Goal: Complete application form

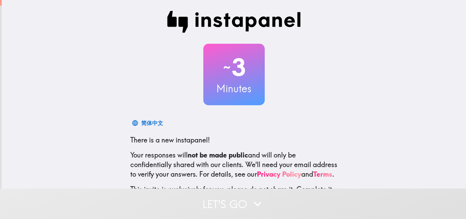
scroll to position [65, 0]
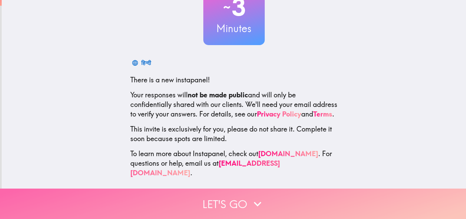
click at [221, 195] on button "Let's go" at bounding box center [233, 204] width 466 height 30
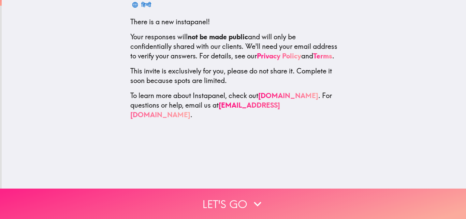
scroll to position [0, 0]
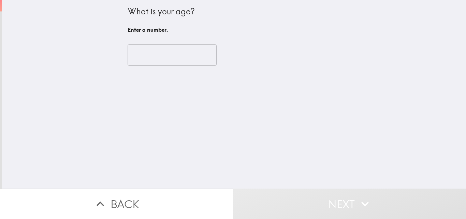
click at [166, 60] on input "number" at bounding box center [172, 54] width 89 height 21
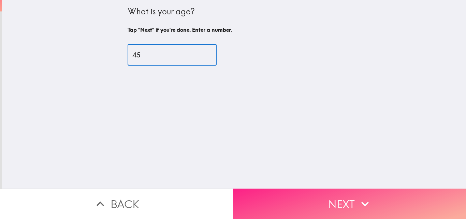
type input "45"
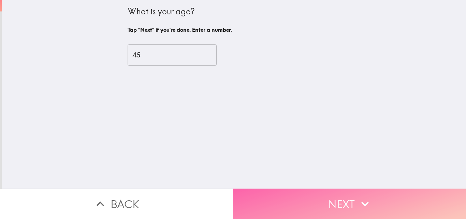
click at [279, 194] on button "Next" at bounding box center [349, 204] width 233 height 30
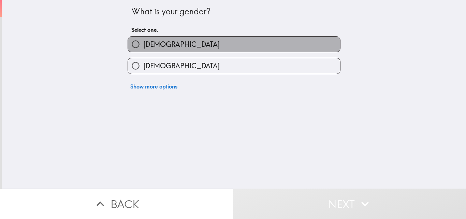
click at [162, 49] on label "[DEMOGRAPHIC_DATA]" at bounding box center [234, 44] width 212 height 15
click at [143, 49] on input "[DEMOGRAPHIC_DATA]" at bounding box center [135, 44] width 15 height 15
radio input "true"
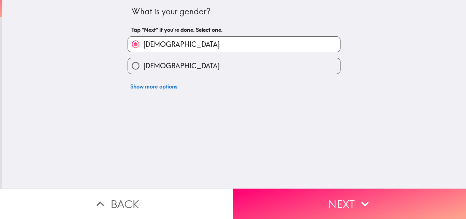
drag, startPoint x: 266, startPoint y: 193, endPoint x: 262, endPoint y: 186, distance: 7.0
click at [265, 192] on button "Next" at bounding box center [349, 204] width 233 height 30
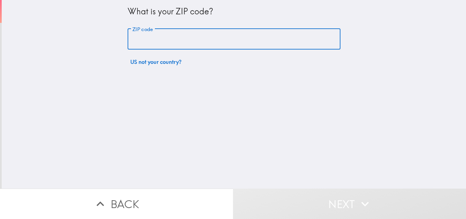
click at [146, 46] on input "ZIP code" at bounding box center [234, 39] width 213 height 21
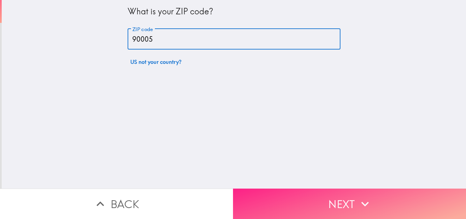
type input "90005"
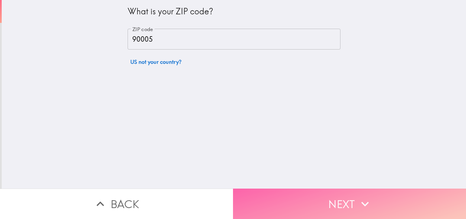
click at [347, 201] on button "Next" at bounding box center [349, 204] width 233 height 30
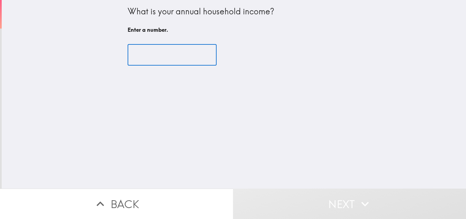
click at [164, 47] on input "number" at bounding box center [172, 54] width 89 height 21
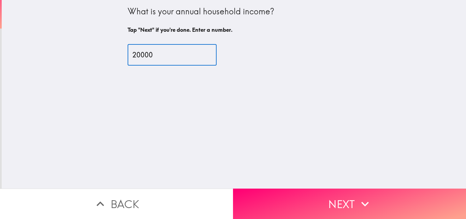
click at [138, 53] on input "20000" at bounding box center [172, 54] width 89 height 21
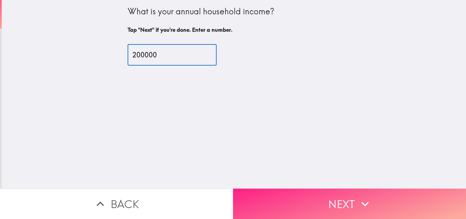
type input "200000"
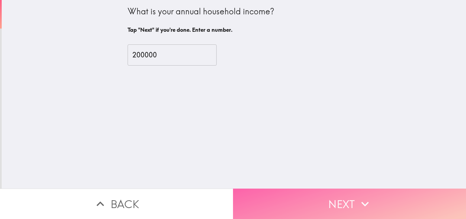
click at [274, 191] on button "Next" at bounding box center [349, 204] width 233 height 30
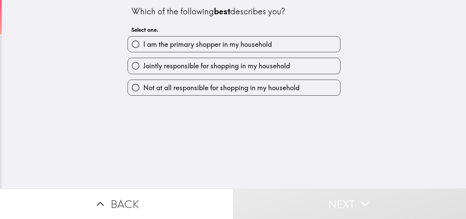
click at [172, 49] on span "I am the primary shopper in my household" at bounding box center [207, 45] width 129 height 10
click at [143, 49] on input "I am the primary shopper in my household" at bounding box center [135, 44] width 15 height 15
radio input "true"
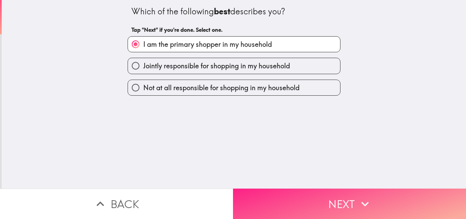
click at [282, 197] on button "Next" at bounding box center [349, 204] width 233 height 30
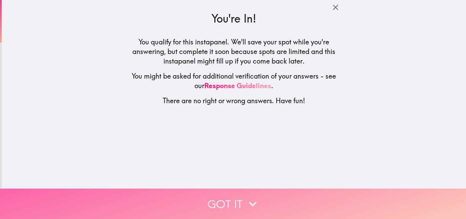
click at [260, 198] on button "Got it" at bounding box center [233, 204] width 466 height 30
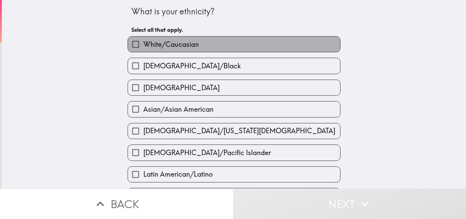
click at [187, 48] on span "White/Caucasian" at bounding box center [171, 45] width 56 height 10
click at [143, 48] on input "White/Caucasian" at bounding box center [135, 44] width 15 height 15
checkbox input "true"
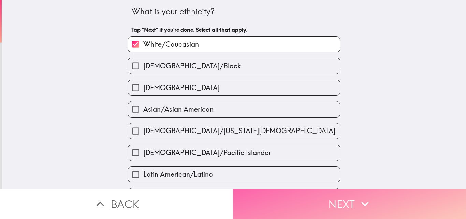
click at [269, 201] on button "Next" at bounding box center [349, 204] width 233 height 30
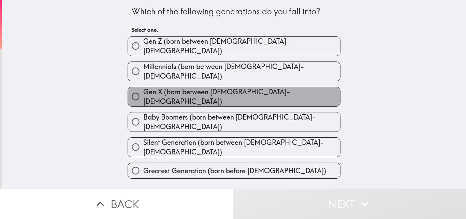
click at [240, 87] on span "Gen X (born between [DEMOGRAPHIC_DATA]-[DEMOGRAPHIC_DATA])" at bounding box center [241, 96] width 197 height 19
click at [143, 89] on input "Gen X (born between [DEMOGRAPHIC_DATA]-[DEMOGRAPHIC_DATA])" at bounding box center [135, 96] width 15 height 15
radio input "true"
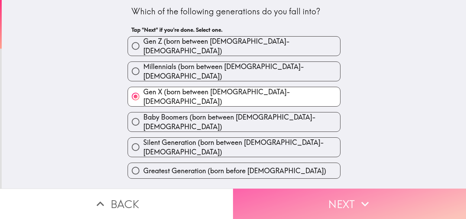
click at [309, 194] on button "Next" at bounding box center [349, 204] width 233 height 30
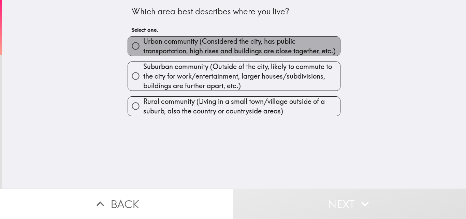
click at [159, 44] on span "Urban community (Considered the city, has public transportation, high rises and…" at bounding box center [241, 46] width 197 height 19
click at [143, 44] on input "Urban community (Considered the city, has public transportation, high rises and…" at bounding box center [135, 45] width 15 height 15
radio input "true"
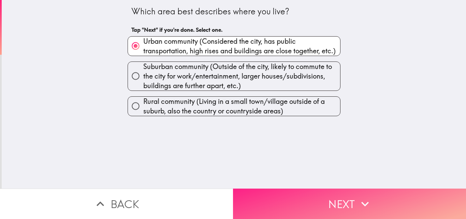
click at [280, 195] on button "Next" at bounding box center [349, 204] width 233 height 30
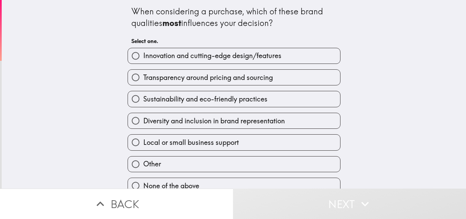
click at [173, 56] on span "Innovation and cutting-edge design/features" at bounding box center [212, 56] width 138 height 10
click at [143, 56] on input "Innovation and cutting-edge design/features" at bounding box center [135, 55] width 15 height 15
radio input "true"
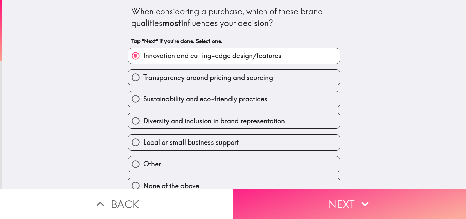
scroll to position [11, 0]
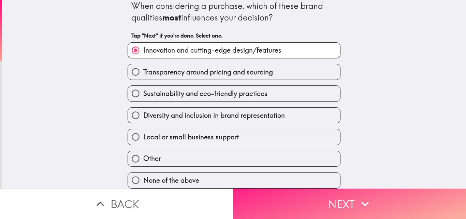
click at [318, 197] on button "Next" at bounding box center [349, 204] width 233 height 30
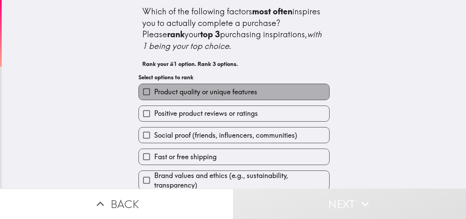
click at [181, 91] on span "Product quality or unique features" at bounding box center [205, 92] width 103 height 10
click at [154, 91] on input "Product quality or unique features" at bounding box center [146, 91] width 15 height 15
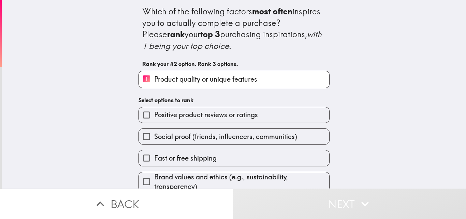
scroll to position [52, 0]
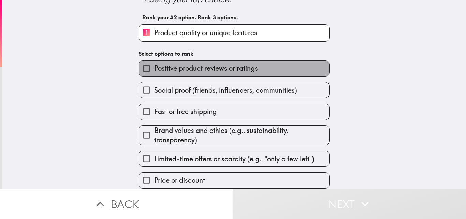
click at [199, 64] on span "Positive product reviews or ratings" at bounding box center [206, 69] width 104 height 10
click at [154, 61] on input "Positive product reviews or ratings" at bounding box center [146, 68] width 15 height 15
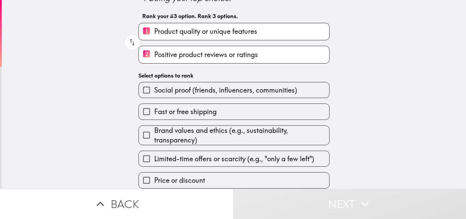
click at [192, 85] on span "Social proof (friends, influencers, communities)" at bounding box center [225, 90] width 143 height 10
click at [154, 84] on input "Social proof (friends, influencers, communities)" at bounding box center [146, 89] width 15 height 15
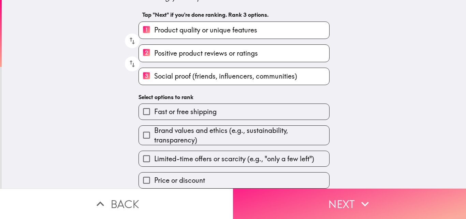
click at [274, 197] on button "Next" at bounding box center [349, 204] width 233 height 30
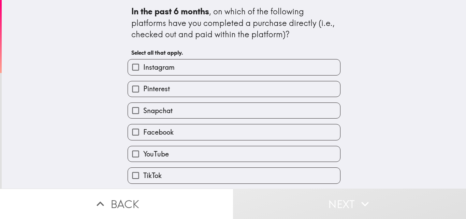
click at [156, 69] on span "Instagram" at bounding box center [158, 67] width 31 height 10
click at [143, 69] on input "Instagram" at bounding box center [135, 66] width 15 height 15
checkbox input "true"
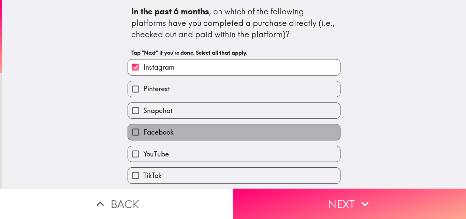
click at [157, 134] on span "Facebook" at bounding box center [158, 132] width 30 height 10
click at [143, 134] on input "Facebook" at bounding box center [135, 131] width 15 height 15
checkbox input "true"
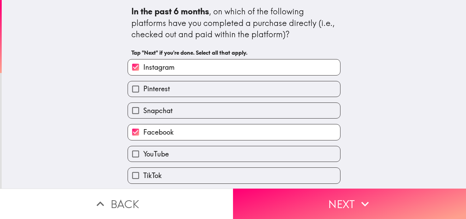
click at [156, 155] on span "YouTube" at bounding box center [156, 154] width 26 height 10
click at [143, 155] on input "YouTube" at bounding box center [135, 153] width 15 height 15
checkbox input "true"
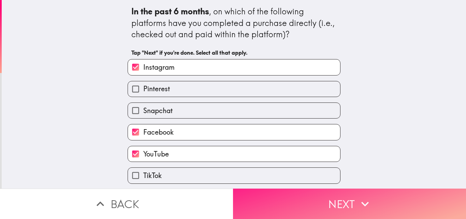
click at [277, 196] on button "Next" at bounding box center [349, 204] width 233 height 30
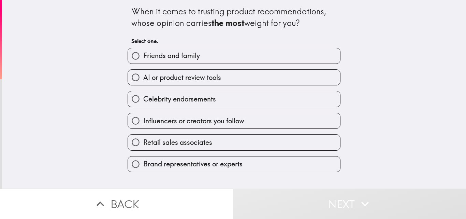
click at [159, 56] on span "Friends and family" at bounding box center [171, 56] width 57 height 10
click at [143, 56] on input "Friends and family" at bounding box center [135, 55] width 15 height 15
radio input "true"
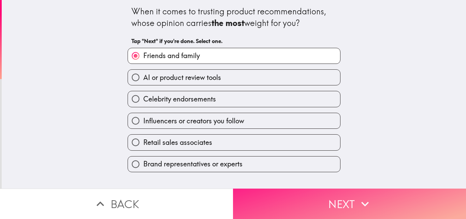
click at [263, 197] on button "Next" at bounding box center [349, 204] width 233 height 30
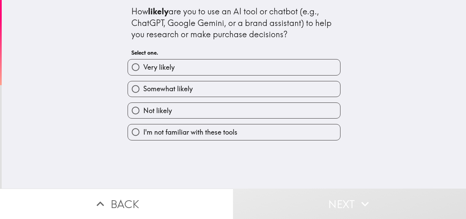
click at [146, 73] on label "Very likely" at bounding box center [234, 66] width 212 height 15
click at [143, 73] on input "Very likely" at bounding box center [135, 66] width 15 height 15
radio input "true"
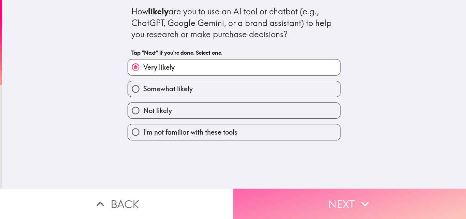
click at [301, 201] on button "Next" at bounding box center [349, 204] width 233 height 30
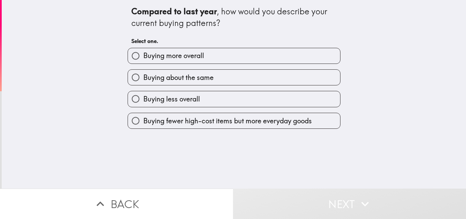
click at [168, 57] on span "Buying more overall" at bounding box center [173, 56] width 61 height 10
click at [143, 57] on input "Buying more overall" at bounding box center [135, 55] width 15 height 15
radio input "true"
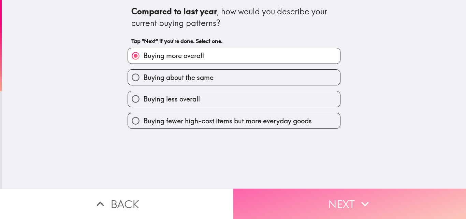
click at [270, 200] on button "Next" at bounding box center [349, 204] width 233 height 30
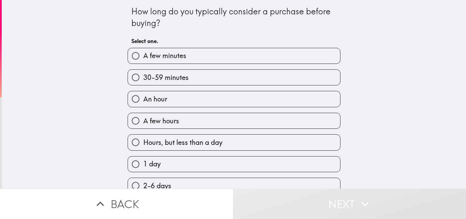
scroll to position [68, 0]
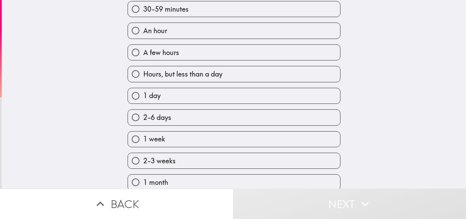
click at [160, 93] on label "1 day" at bounding box center [234, 95] width 212 height 15
click at [143, 93] on input "1 day" at bounding box center [135, 95] width 15 height 15
radio input "true"
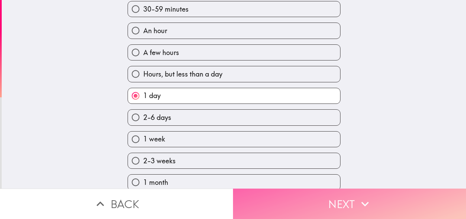
click at [295, 195] on button "Next" at bounding box center [349, 204] width 233 height 30
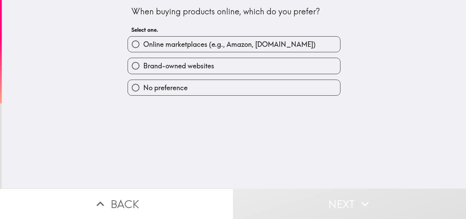
click at [159, 46] on span "Online marketplaces (e.g., Amazon, [DOMAIN_NAME])" at bounding box center [229, 45] width 172 height 10
click at [143, 46] on input "Online marketplaces (e.g., Amazon, [DOMAIN_NAME])" at bounding box center [135, 44] width 15 height 15
radio input "true"
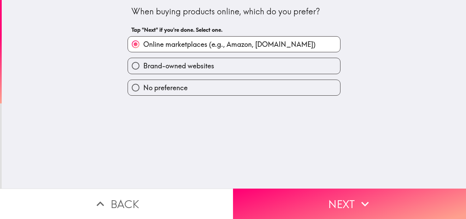
click at [180, 69] on span "Brand-owned websites" at bounding box center [178, 66] width 71 height 10
click at [143, 69] on input "Brand-owned websites" at bounding box center [135, 65] width 15 height 15
radio input "true"
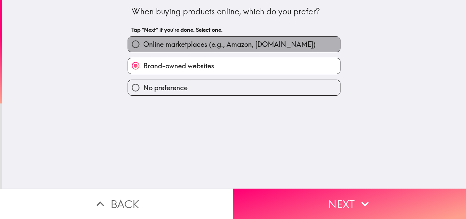
drag, startPoint x: 179, startPoint y: 42, endPoint x: 211, endPoint y: 62, distance: 37.6
click at [180, 43] on span "Online marketplaces (e.g., Amazon, [DOMAIN_NAME])" at bounding box center [229, 45] width 172 height 10
click at [143, 43] on input "Online marketplaces (e.g., Amazon, [DOMAIN_NAME])" at bounding box center [135, 44] width 15 height 15
radio input "true"
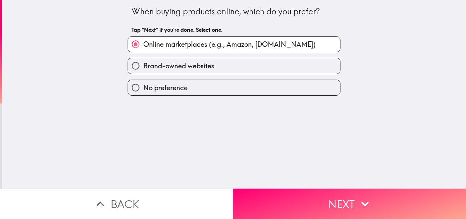
drag, startPoint x: 268, startPoint y: 199, endPoint x: 266, endPoint y: 181, distance: 17.5
click at [267, 199] on button "Next" at bounding box center [349, 204] width 233 height 30
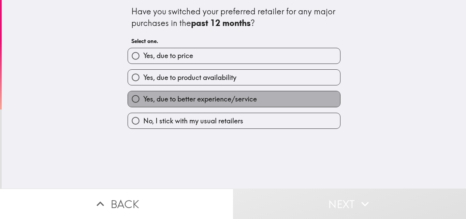
click at [225, 102] on span "Yes, due to better experience/service" at bounding box center [200, 99] width 114 height 10
click at [143, 102] on input "Yes, due to better experience/service" at bounding box center [135, 98] width 15 height 15
radio input "true"
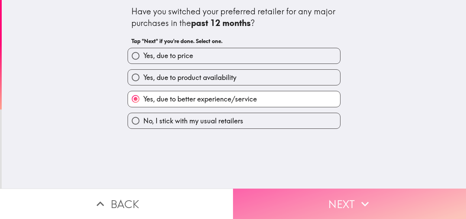
drag, startPoint x: 270, startPoint y: 202, endPoint x: 262, endPoint y: 192, distance: 12.4
click at [269, 203] on button "Next" at bounding box center [349, 204] width 233 height 30
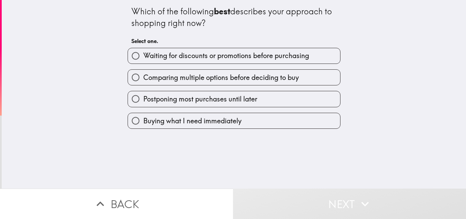
click at [151, 79] on span "Comparing multiple options before deciding to buy" at bounding box center [221, 78] width 156 height 10
click at [143, 79] on input "Comparing multiple options before deciding to buy" at bounding box center [135, 77] width 15 height 15
radio input "true"
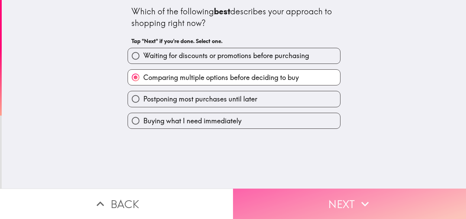
click at [293, 201] on button "Next" at bounding box center [349, 204] width 233 height 30
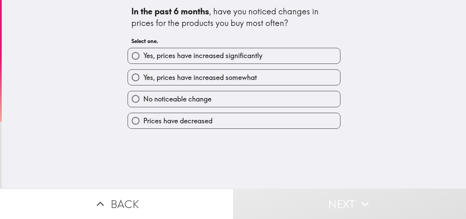
click at [185, 60] on span "Yes, prices have increased significantly" at bounding box center [202, 56] width 119 height 10
click at [143, 60] on input "Yes, prices have increased significantly" at bounding box center [135, 55] width 15 height 15
radio input "true"
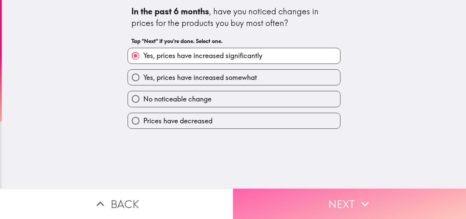
click at [262, 202] on button "Next" at bounding box center [349, 204] width 233 height 30
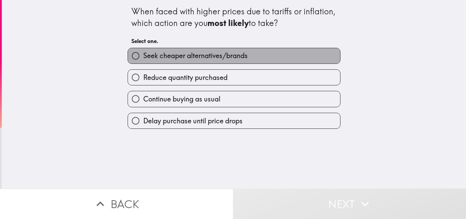
click at [194, 58] on span "Seek cheaper alternatives/brands" at bounding box center [195, 56] width 104 height 10
click at [143, 58] on input "Seek cheaper alternatives/brands" at bounding box center [135, 55] width 15 height 15
radio input "true"
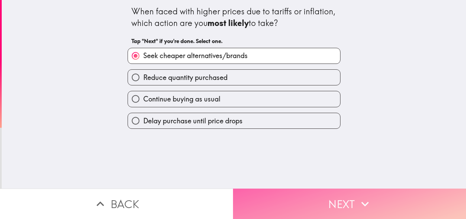
click at [274, 200] on button "Next" at bounding box center [349, 204] width 233 height 30
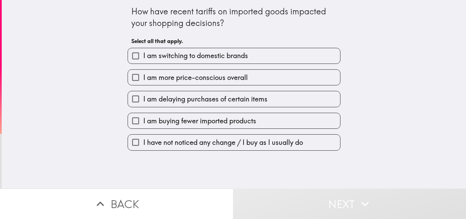
click at [185, 59] on span "I am switching to domestic brands" at bounding box center [195, 56] width 105 height 10
click at [143, 59] on input "I am switching to domestic brands" at bounding box center [135, 55] width 15 height 15
checkbox input "true"
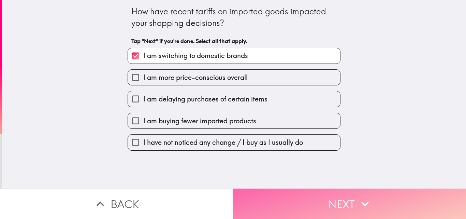
click at [274, 194] on button "Next" at bounding box center [349, 204] width 233 height 30
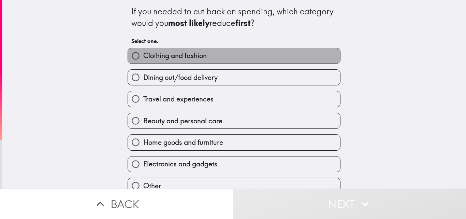
click at [165, 60] on span "Clothing and fashion" at bounding box center [175, 56] width 64 height 10
click at [143, 60] on input "Clothing and fashion" at bounding box center [135, 55] width 15 height 15
radio input "true"
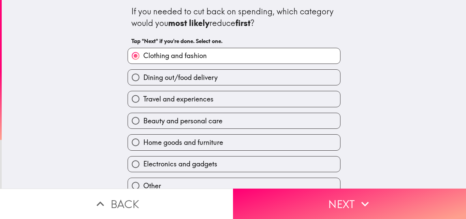
click at [185, 97] on span "Travel and experiences" at bounding box center [178, 99] width 70 height 10
click at [143, 97] on input "Travel and experiences" at bounding box center [135, 98] width 15 height 15
radio input "true"
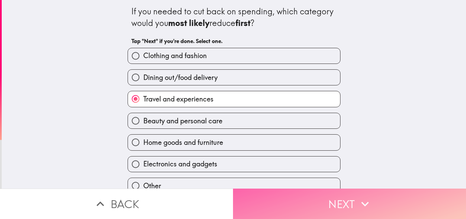
click at [282, 205] on button "Next" at bounding box center [349, 204] width 233 height 30
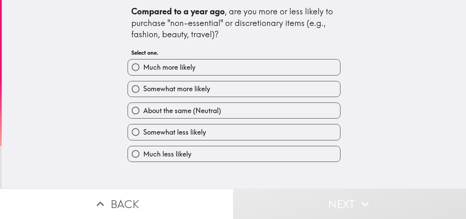
click at [151, 76] on div "Somewhat more likely" at bounding box center [231, 86] width 219 height 22
click at [153, 69] on span "Much more likely" at bounding box center [169, 67] width 52 height 10
click at [143, 69] on input "Much more likely" at bounding box center [135, 66] width 15 height 15
radio input "true"
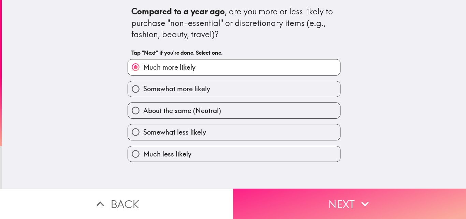
click at [283, 192] on button "Next" at bounding box center [349, 204] width 233 height 30
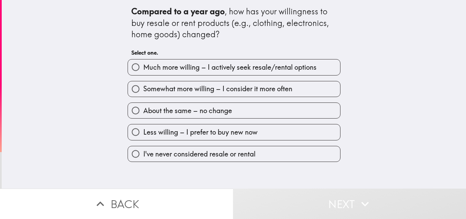
click at [182, 63] on span "Much more willing – I actively seek resale/rental options" at bounding box center [229, 67] width 173 height 10
click at [143, 63] on input "Much more willing – I actively seek resale/rental options" at bounding box center [135, 66] width 15 height 15
radio input "true"
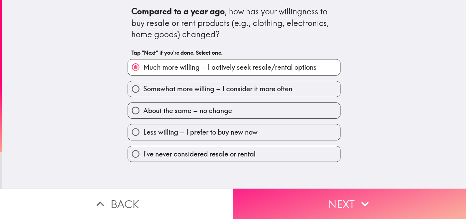
click at [264, 204] on button "Next" at bounding box center [349, 204] width 233 height 30
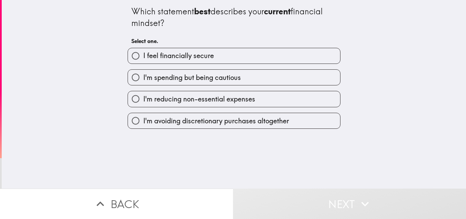
click at [167, 56] on span "I feel financially secure" at bounding box center [178, 56] width 71 height 10
click at [143, 56] on input "I feel financially secure" at bounding box center [135, 55] width 15 height 15
radio input "true"
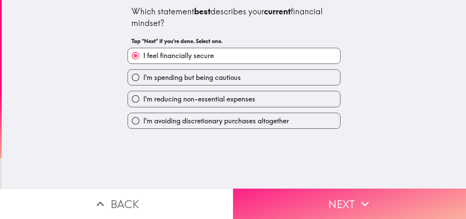
click at [286, 198] on button "Next" at bounding box center [349, 204] width 233 height 30
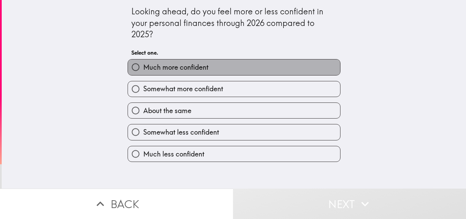
click at [193, 64] on span "Much more confident" at bounding box center [175, 67] width 65 height 10
click at [143, 64] on input "Much more confident" at bounding box center [135, 66] width 15 height 15
radio input "true"
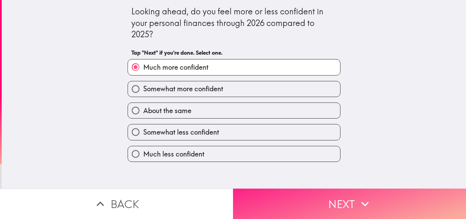
click at [288, 204] on button "Next" at bounding box center [349, 204] width 233 height 30
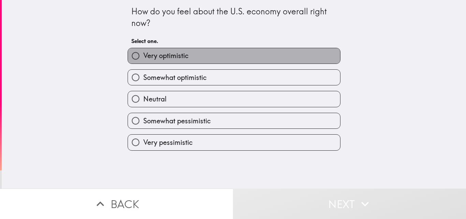
click at [184, 60] on span "Very optimistic" at bounding box center [165, 56] width 45 height 10
click at [143, 60] on input "Very optimistic" at bounding box center [135, 55] width 15 height 15
radio input "true"
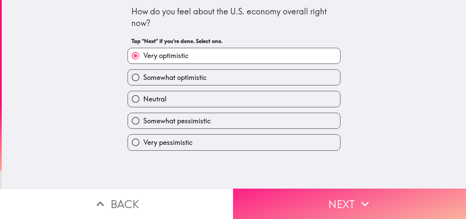
click at [269, 194] on button "Next" at bounding box center [349, 204] width 233 height 30
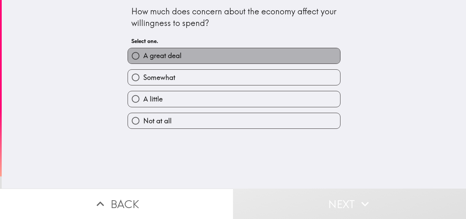
click at [170, 51] on label "A great deal" at bounding box center [234, 55] width 212 height 15
click at [143, 51] on input "A great deal" at bounding box center [135, 55] width 15 height 15
radio input "true"
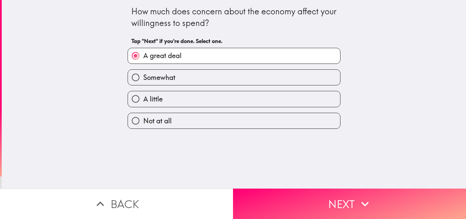
drag, startPoint x: 279, startPoint y: 186, endPoint x: 282, endPoint y: 193, distance: 7.5
click at [280, 189] on button "Next" at bounding box center [349, 204] width 233 height 30
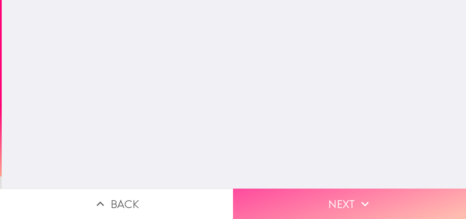
click at [284, 197] on button "Next" at bounding box center [349, 204] width 233 height 30
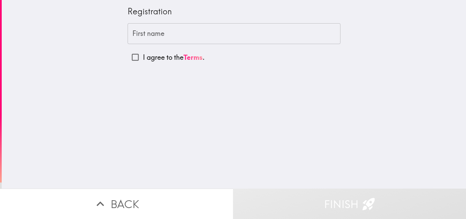
click at [165, 35] on input "First name" at bounding box center [234, 33] width 213 height 21
click at [130, 56] on input "I agree to the Terms ." at bounding box center [135, 57] width 15 height 15
checkbox input "true"
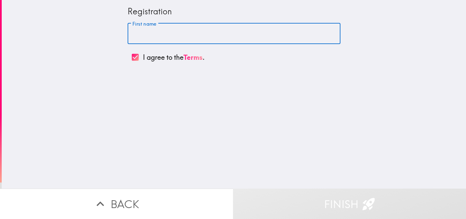
click at [160, 39] on input "First name" at bounding box center [234, 33] width 213 height 21
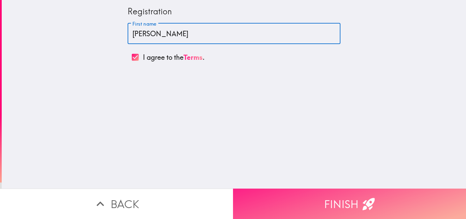
type input "[PERSON_NAME]"
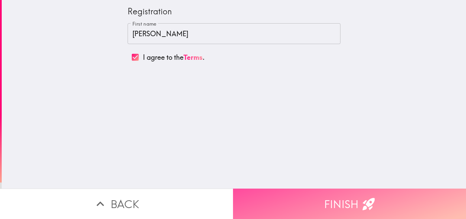
click at [318, 204] on button "Finish" at bounding box center [349, 204] width 233 height 30
